Goal: Go to known website: Access a specific website the user already knows

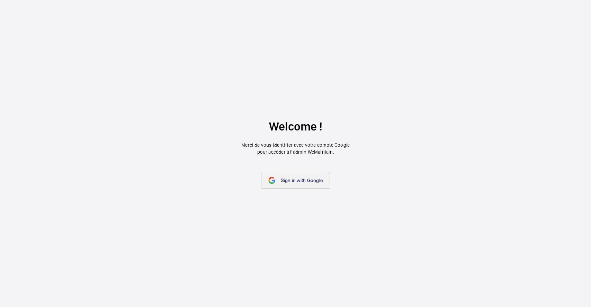
click at [287, 178] on span "Sign in with Google" at bounding box center [302, 181] width 42 height 6
